Goal: Information Seeking & Learning: Learn about a topic

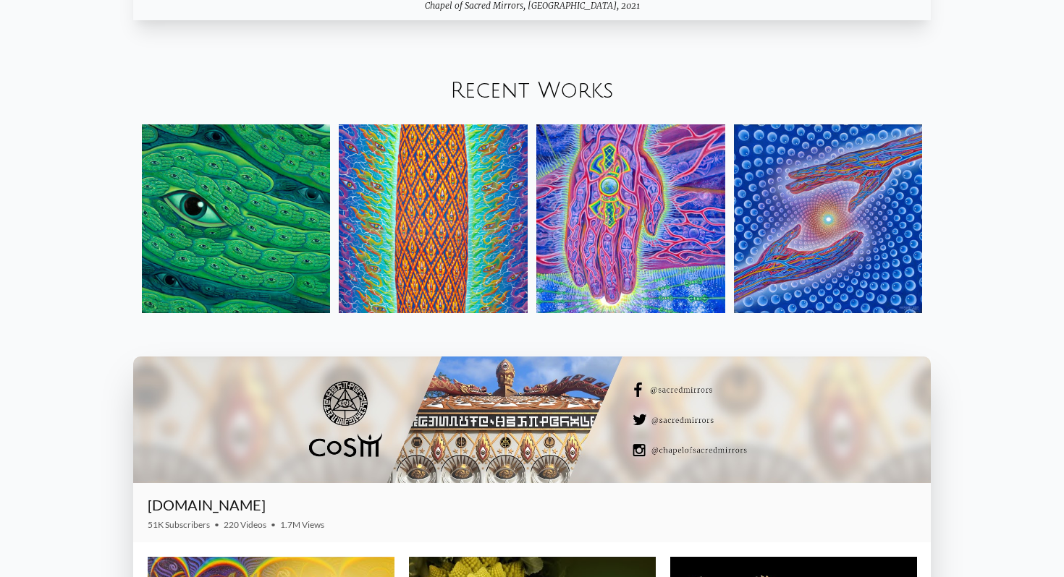
scroll to position [1797, 0]
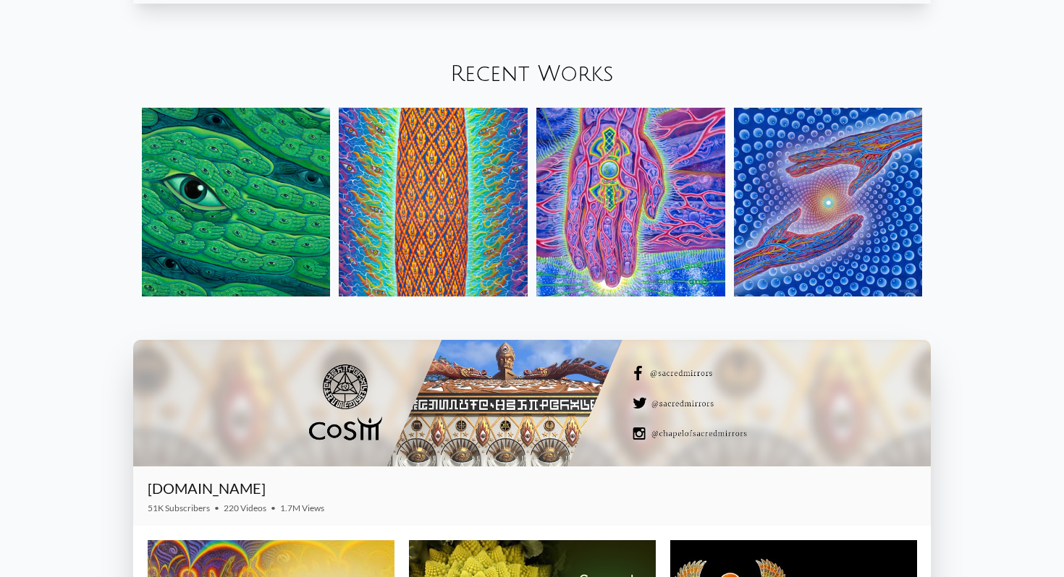
click at [609, 176] on img at bounding box center [630, 202] width 189 height 189
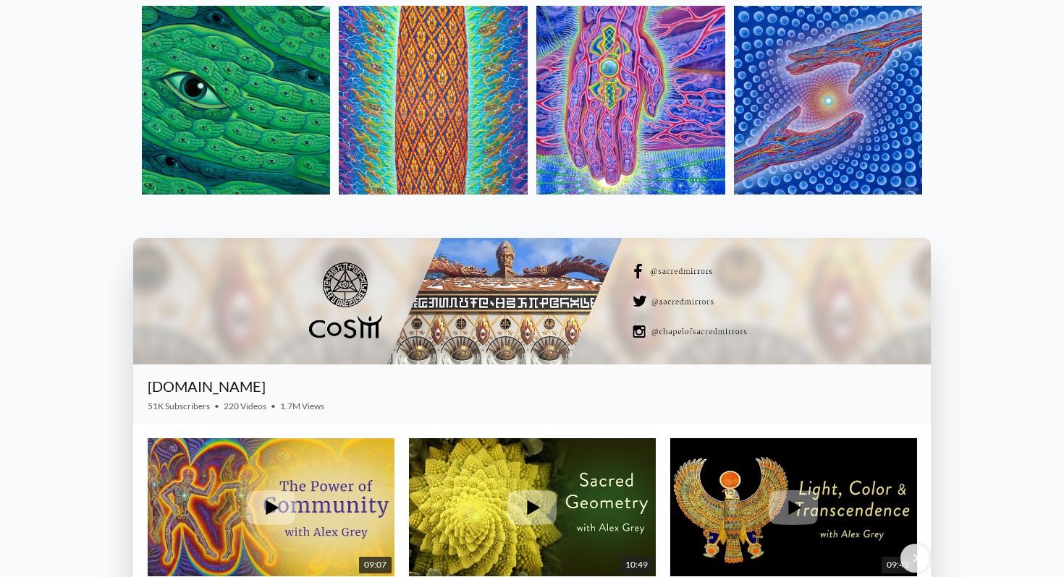
scroll to position [1883, 0]
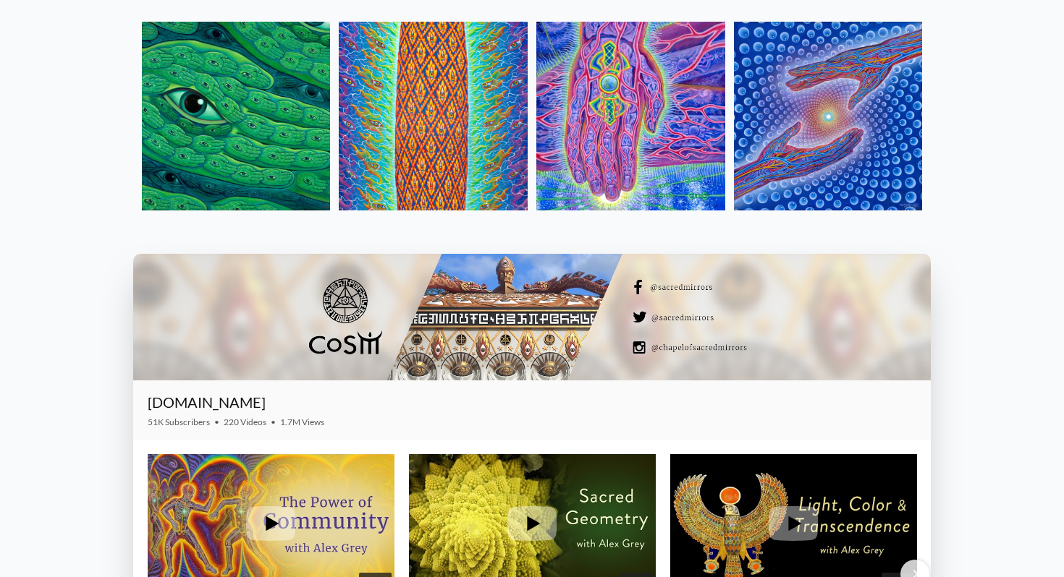
click at [639, 187] on img at bounding box center [630, 116] width 189 height 189
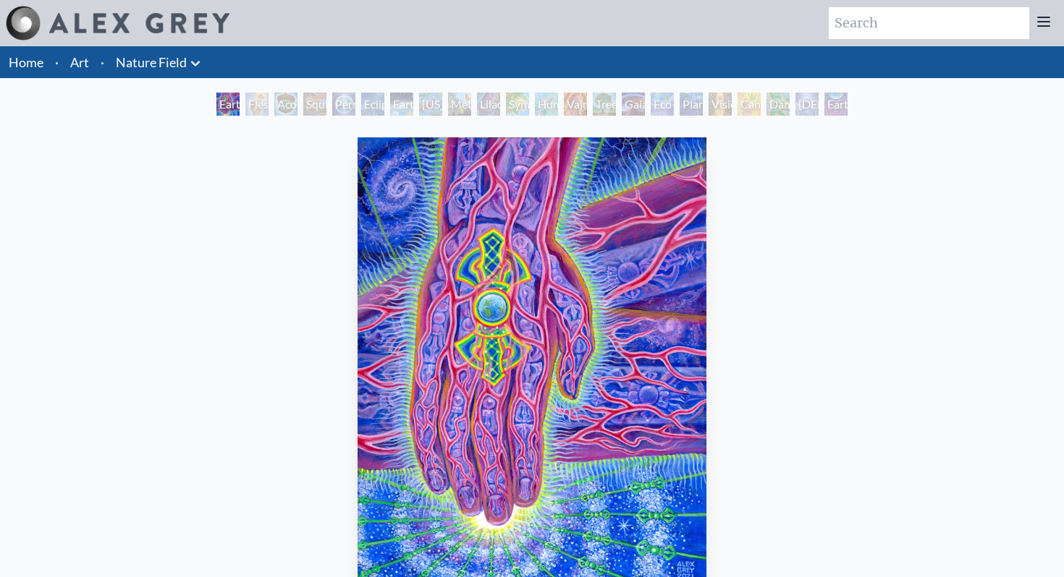
click at [245, 108] on div "Flesh of the Gods" at bounding box center [256, 104] width 23 height 23
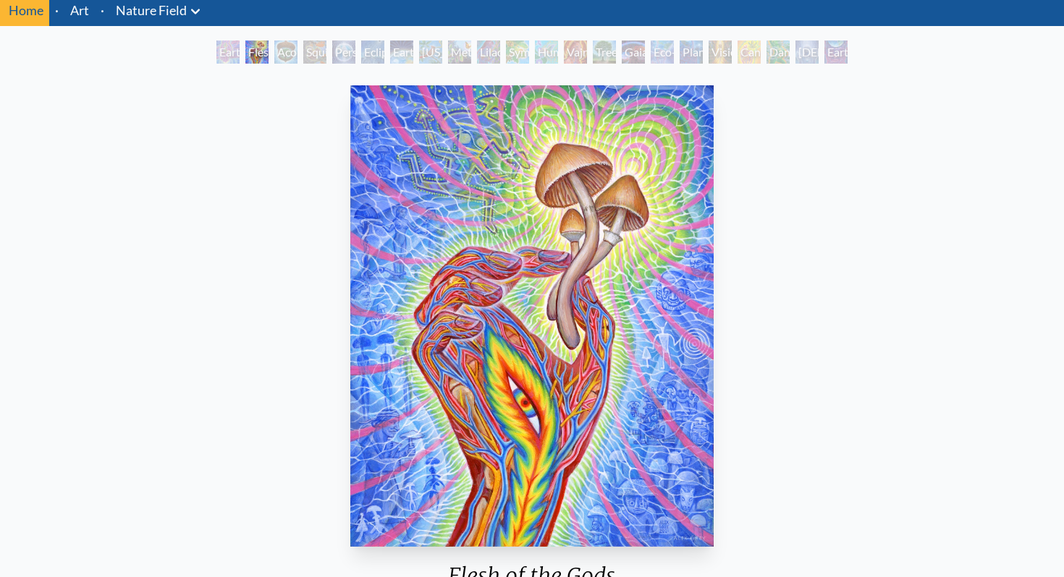
scroll to position [67, 0]
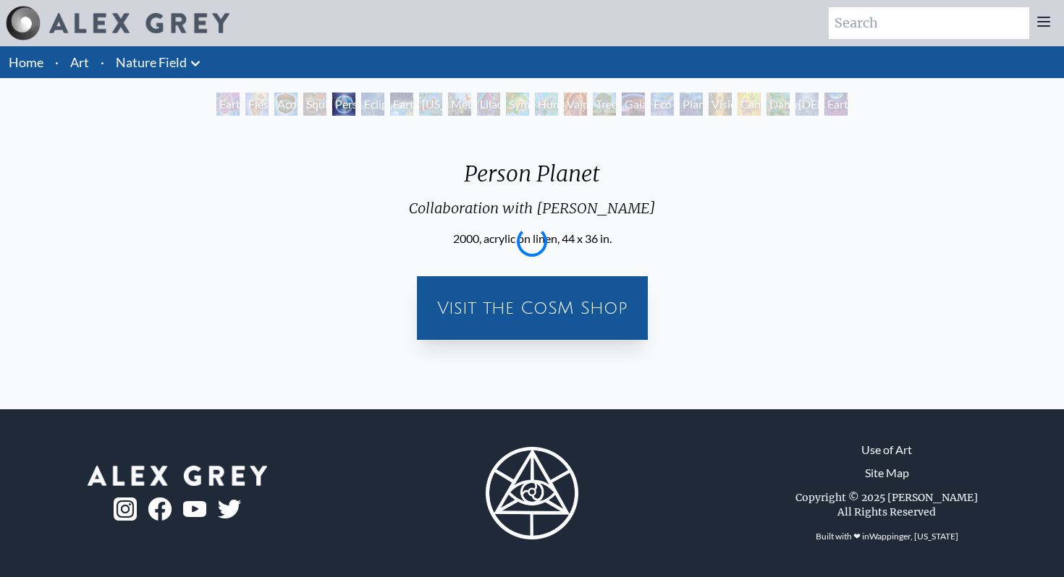
click at [355, 95] on div "Person Planet" at bounding box center [343, 104] width 23 height 23
